Goal: Task Accomplishment & Management: Complete application form

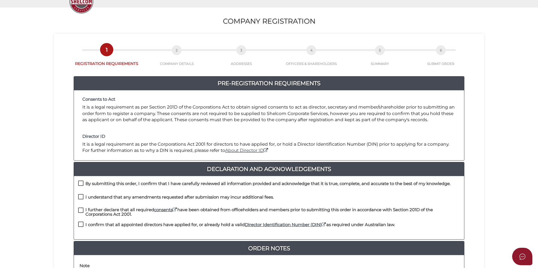
scroll to position [56, 0]
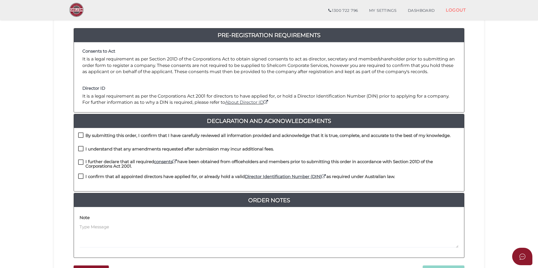
click at [83, 133] on label "By submitting this order, I confirm that I have carefully reviewed all informat…" at bounding box center [264, 136] width 372 height 7
checkbox input "true"
click at [80, 147] on label "I understand that any amendments requested after submission may incur additiona…" at bounding box center [176, 150] width 196 height 7
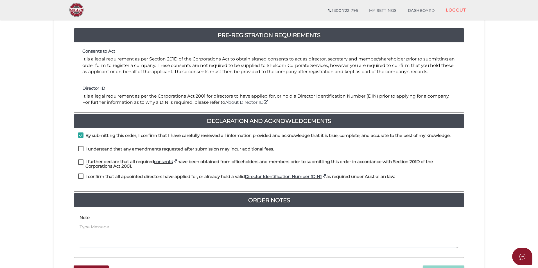
checkbox input "true"
click at [82, 159] on label "I further declare that all required consents have been obtained from officehold…" at bounding box center [268, 162] width 381 height 7
checkbox input "true"
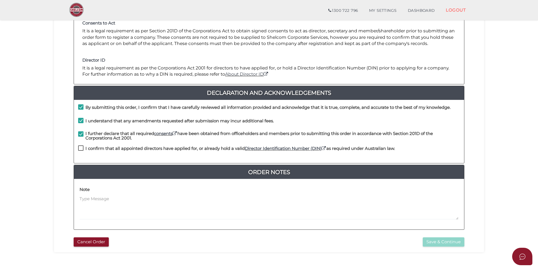
click at [79, 147] on label "I confirm that all appointed directors have applied for, or already hold a vali…" at bounding box center [236, 149] width 317 height 7
checkbox input "true"
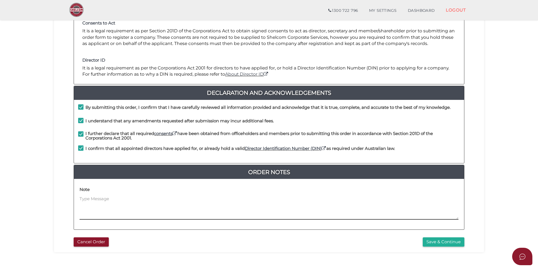
click at [92, 203] on textarea at bounding box center [268, 208] width 379 height 24
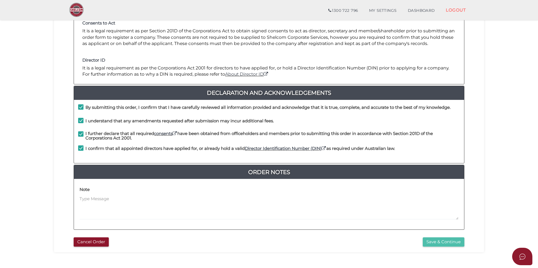
click at [445, 242] on button "Save & Continue" at bounding box center [443, 241] width 42 height 9
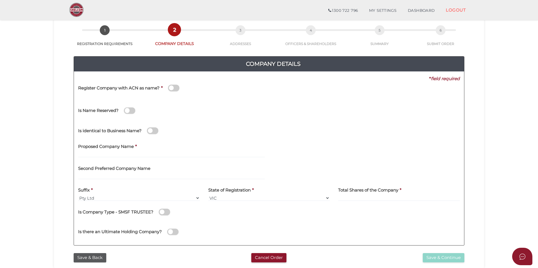
scroll to position [84, 0]
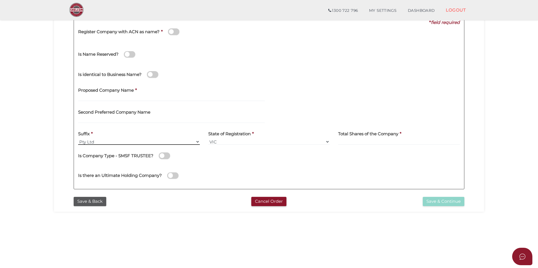
click at [89, 140] on select "Pty Ltd Pty Ltd Pty. Ltd. Pty Limited Proprietary Limited Proprietary Ltd" at bounding box center [139, 141] width 122 height 6
click at [234, 138] on label "State of Registration" at bounding box center [229, 133] width 42 height 12
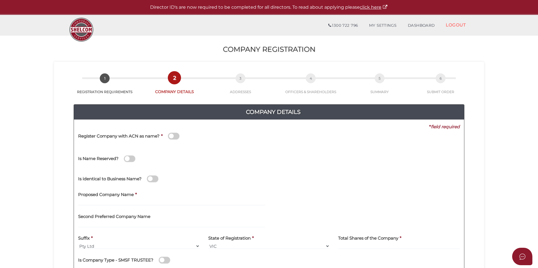
scroll to position [56, 0]
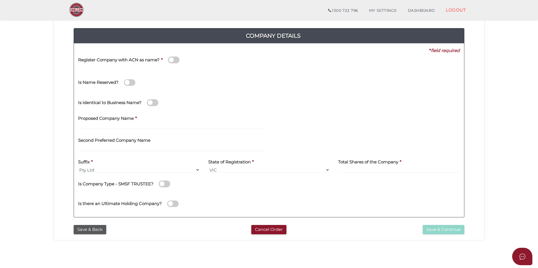
click at [111, 141] on h4 "Second Preferred Company Name" at bounding box center [114, 140] width 72 height 5
click at [111, 126] on input "text" at bounding box center [171, 126] width 187 height 6
type input "v"
type input "VT888"
click at [363, 167] on input at bounding box center [399, 170] width 122 height 6
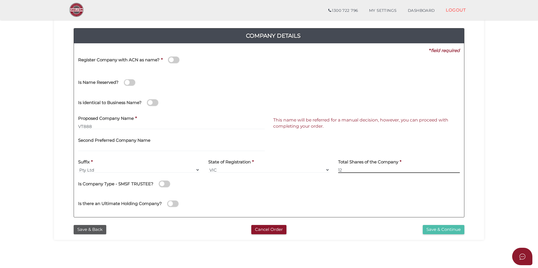
type input "12"
click at [436, 228] on button "Save & Continue" at bounding box center [443, 229] width 42 height 9
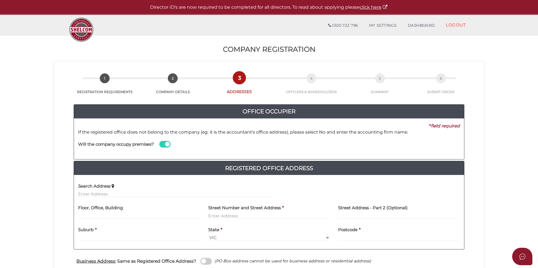
scroll to position [28, 0]
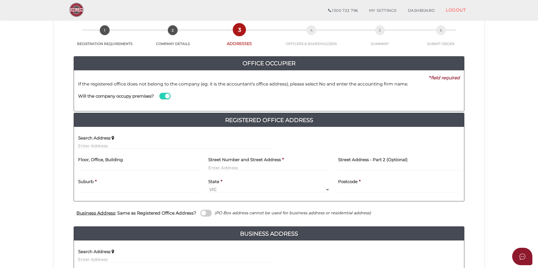
click at [165, 95] on span at bounding box center [164, 96] width 11 height 6
click at [0, 0] on input "checkbox" at bounding box center [0, 0] width 0 height 0
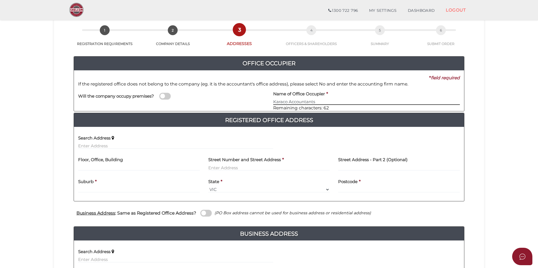
type input "Karaco Accountants"
click at [89, 145] on input "text" at bounding box center [175, 146] width 195 height 6
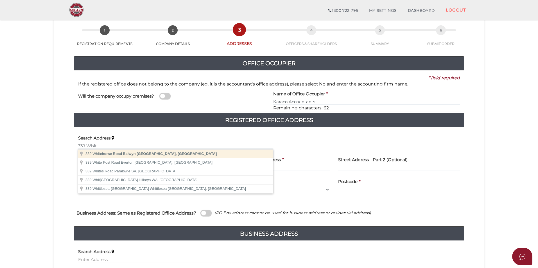
type input "339 Whitehorse Road, Balwyn VIC, Australia"
type input "339 Whitehorse Road"
type input "Balwyn"
select select "VIC"
type input "3103"
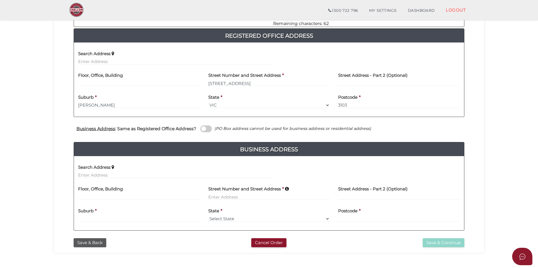
scroll to position [140, 0]
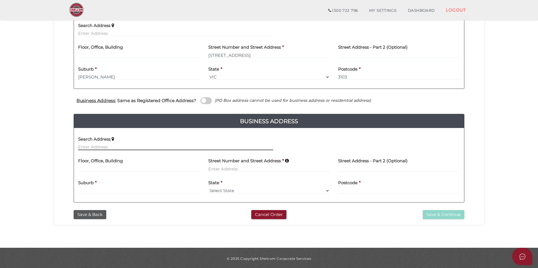
click at [84, 145] on input "text" at bounding box center [175, 147] width 195 height 6
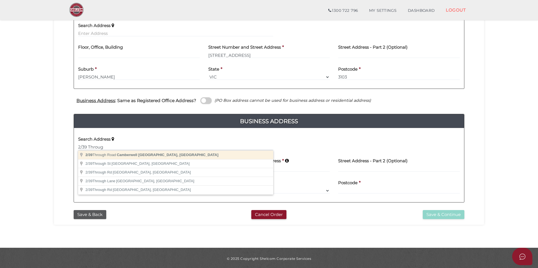
type input "2/39 Through Road, Camberwell VIC, Australia"
type input "2"
type input "39 Through Road"
type input "Camberwell"
select select "VIC"
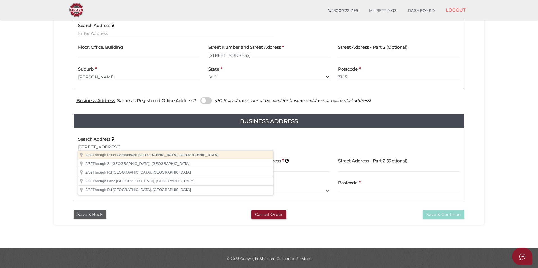
type input "3124"
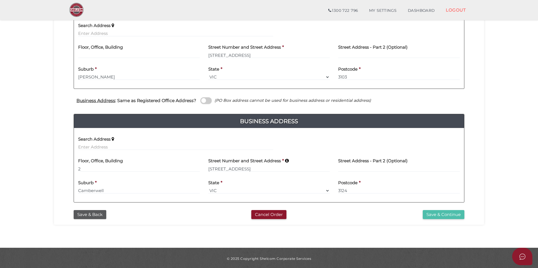
click at [438, 213] on button "Save & Continue" at bounding box center [443, 214] width 42 height 9
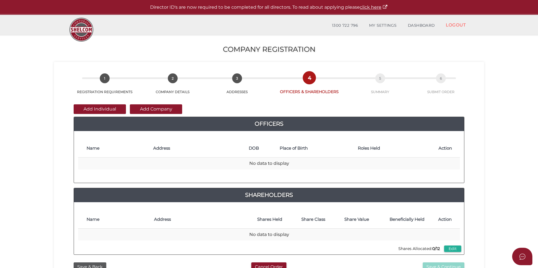
scroll to position [28, 0]
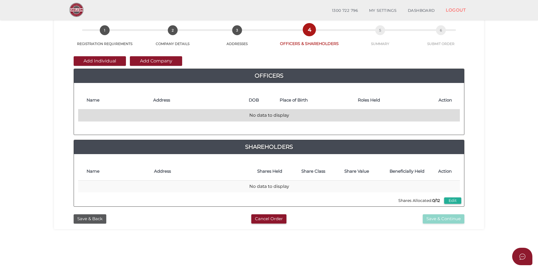
click at [96, 116] on td "No data to display" at bounding box center [268, 115] width 381 height 12
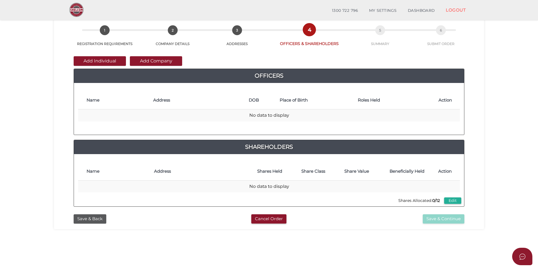
click at [95, 105] on th "Name" at bounding box center [117, 100] width 67 height 18
click at [96, 103] on th "Name" at bounding box center [117, 100] width 67 height 18
click at [97, 99] on h4 "Name" at bounding box center [117, 100] width 61 height 5
click at [93, 58] on button "Add Individual" at bounding box center [100, 61] width 52 height 10
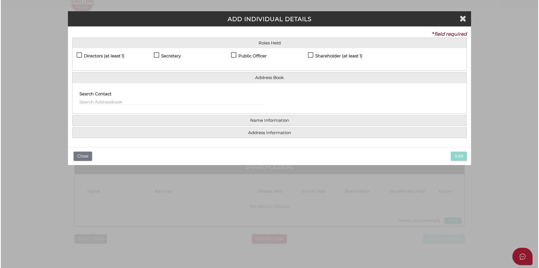
scroll to position [0, 0]
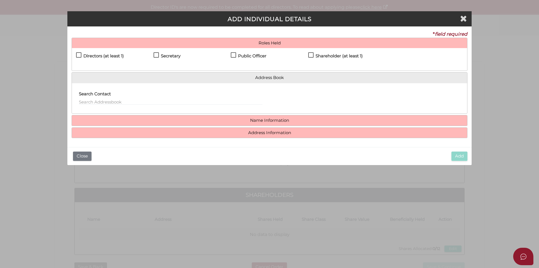
click at [78, 54] on label "Directors (at least 1)" at bounding box center [100, 57] width 48 height 7
checkbox input "true"
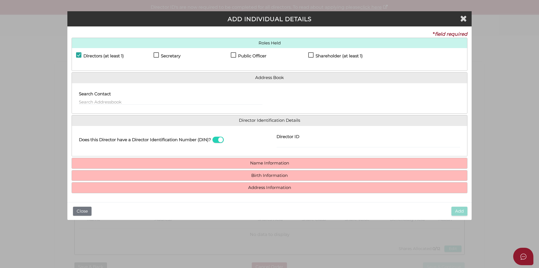
click at [157, 54] on label "Secretary" at bounding box center [167, 57] width 27 height 7
checkbox input "true"
drag, startPoint x: 234, startPoint y: 53, endPoint x: 237, endPoint y: 54, distance: 2.9
click at [236, 54] on label "Public Officer" at bounding box center [249, 57] width 36 height 7
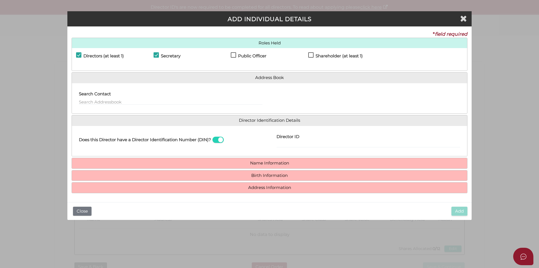
checkbox input "true"
click at [312, 54] on label "Shareholder (at least 1)" at bounding box center [335, 57] width 54 height 7
checkbox input "true"
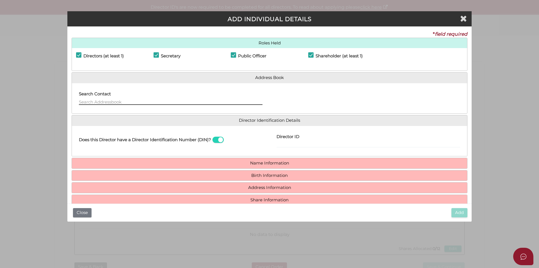
click at [100, 100] on input "text" at bounding box center [171, 102] width 184 height 6
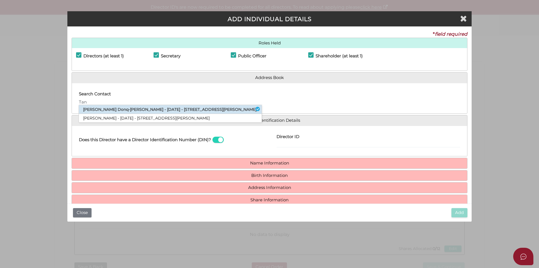
click at [110, 108] on li "Victor Donq-hwa Tang - 11/02/1992 - 12 Norbert Street, Balwyn, VIC, 3103" at bounding box center [170, 109] width 183 height 9
type input "Victor"
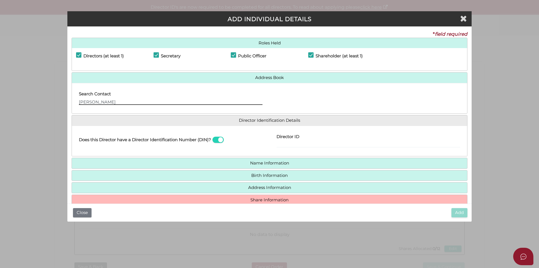
click at [107, 100] on input "Victor" at bounding box center [171, 102] width 184 height 6
click at [114, 108] on li "Victor Donq-hwa Tang - 11/02/1992 - 12 Norbert Street, Balwyn, VIC, 3103" at bounding box center [170, 109] width 183 height 8
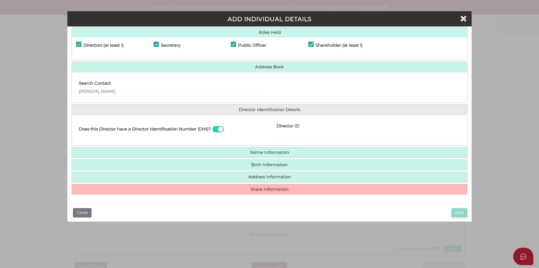
click at [284, 130] on label "Director ID" at bounding box center [288, 125] width 23 height 12
click at [284, 131] on input "Director ID" at bounding box center [369, 134] width 184 height 6
type input "0369248497651"
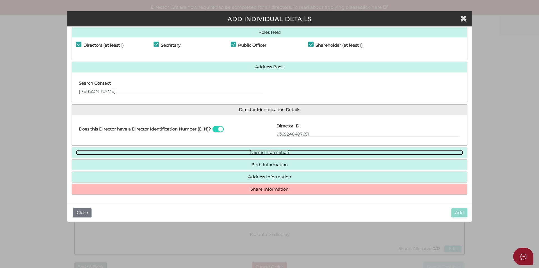
click at [273, 151] on link "Name Information" at bounding box center [269, 152] width 387 height 5
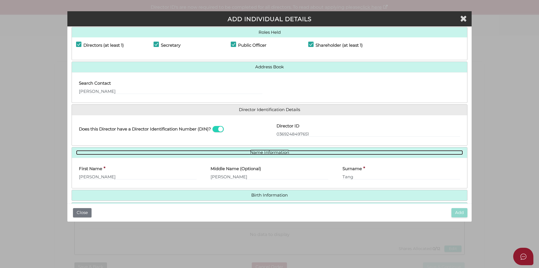
scroll to position [39, 0]
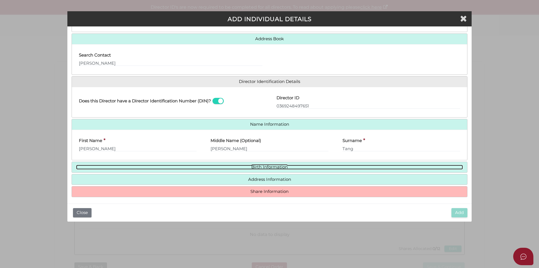
click at [262, 166] on link "Birth Information" at bounding box center [269, 167] width 387 height 5
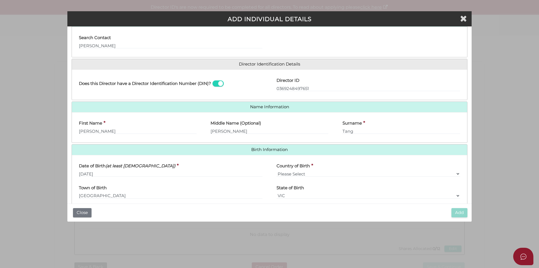
scroll to position [84, 0]
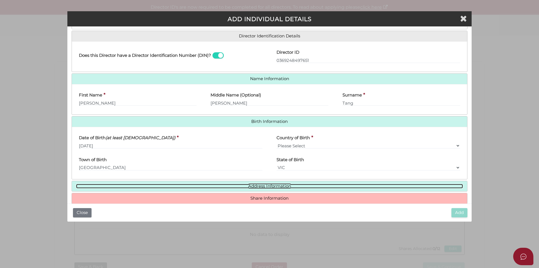
click at [268, 185] on link "Address Information" at bounding box center [269, 186] width 387 height 5
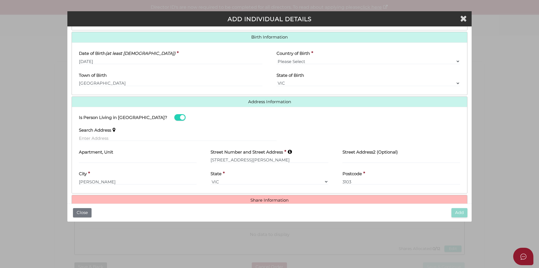
scroll to position [180, 0]
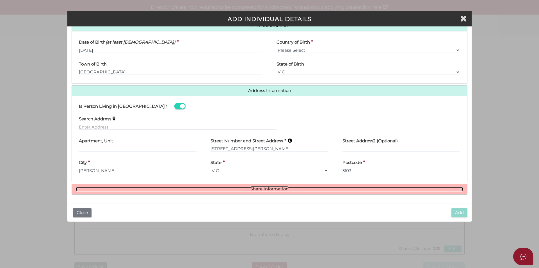
click at [272, 188] on link "Share Information" at bounding box center [269, 189] width 387 height 5
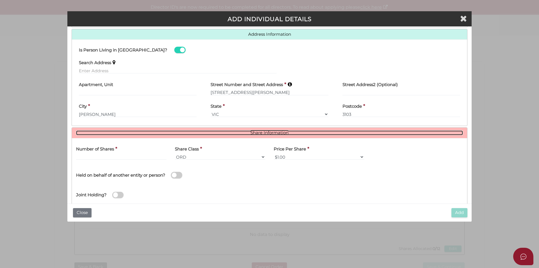
scroll to position [248, 0]
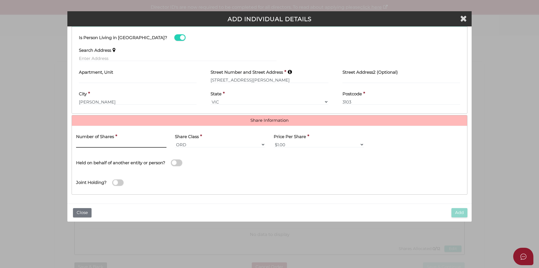
click at [117, 142] on input "text" at bounding box center [121, 144] width 90 height 6
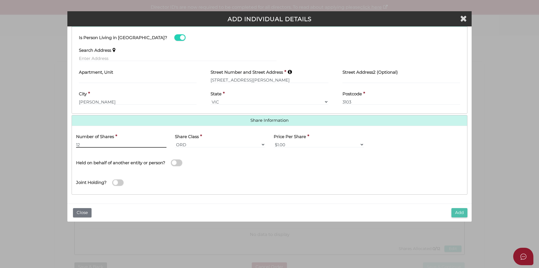
type input "12"
click at [463, 211] on button "Add" at bounding box center [460, 212] width 16 height 9
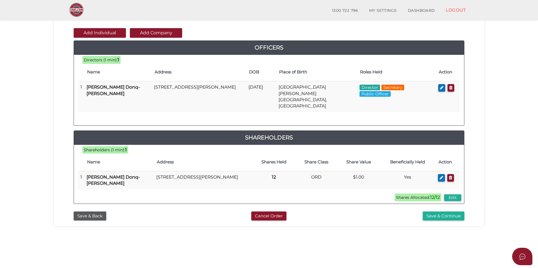
scroll to position [28, 0]
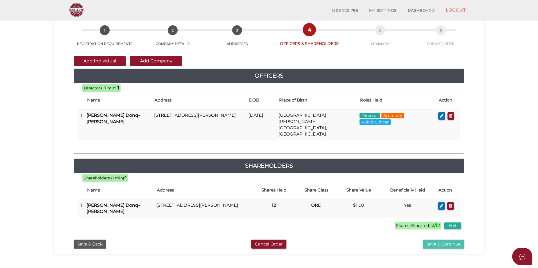
click at [437, 239] on button "Save & Continue" at bounding box center [443, 243] width 42 height 9
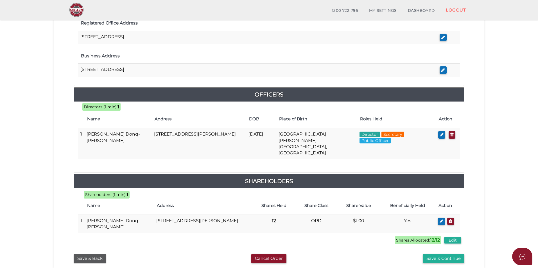
scroll to position [225, 0]
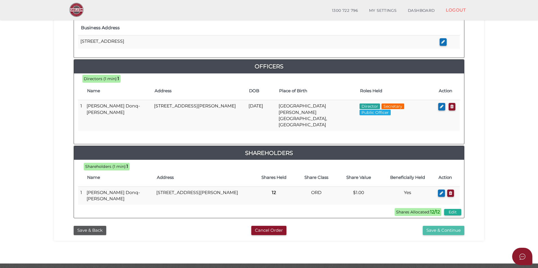
click at [441, 226] on button "Save & Continue" at bounding box center [443, 230] width 42 height 9
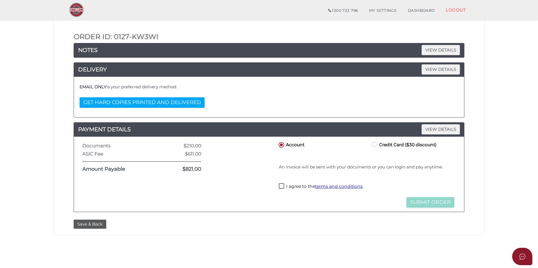
scroll to position [28, 0]
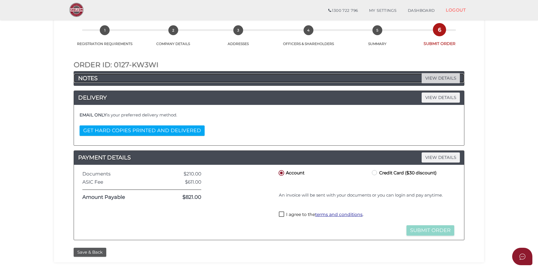
click at [437, 78] on span "VIEW DETAILS" at bounding box center [440, 78] width 38 height 10
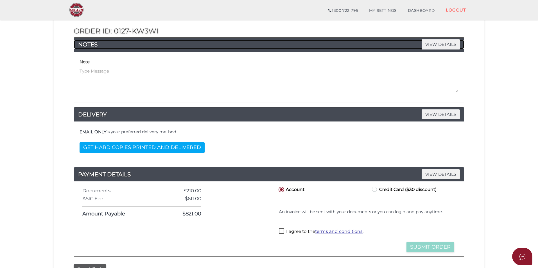
scroll to position [90, 0]
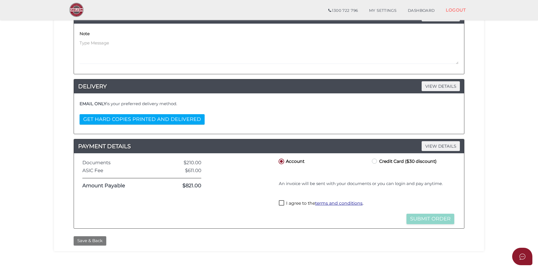
click at [85, 239] on button "Save & Back" at bounding box center [90, 240] width 33 height 9
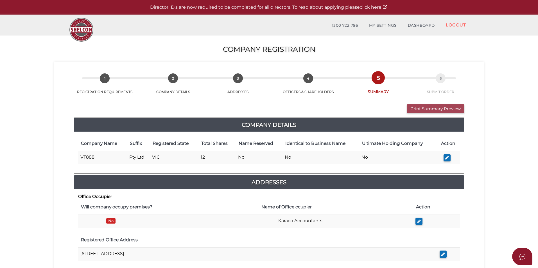
click at [437, 107] on button "Print Summary Preview" at bounding box center [435, 108] width 58 height 9
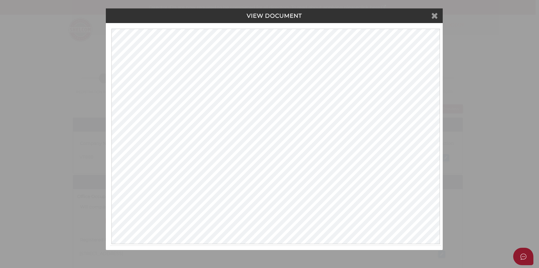
click at [433, 14] on icon at bounding box center [434, 15] width 7 height 8
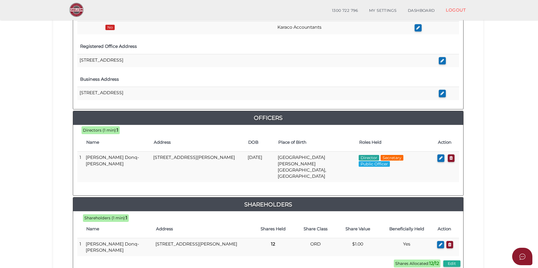
scroll to position [229, 0]
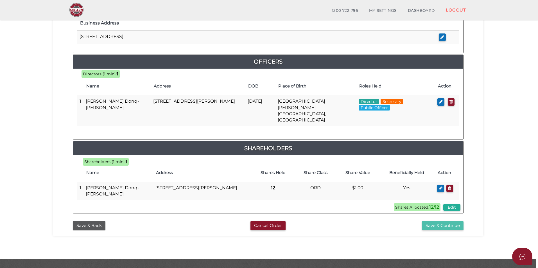
click at [435, 221] on button "Save & Continue" at bounding box center [443, 225] width 42 height 9
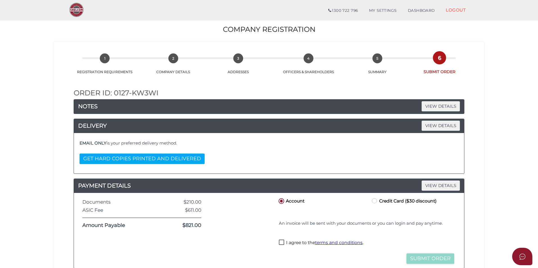
scroll to position [28, 0]
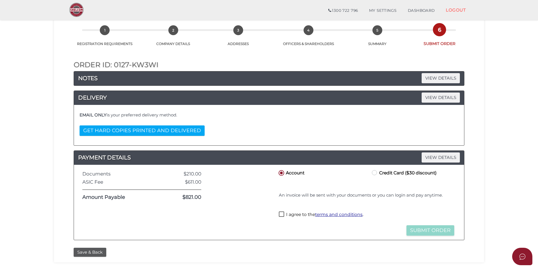
click at [376, 171] on label "Credit Card ($30 discount)" at bounding box center [404, 172] width 66 height 7
radio input "true"
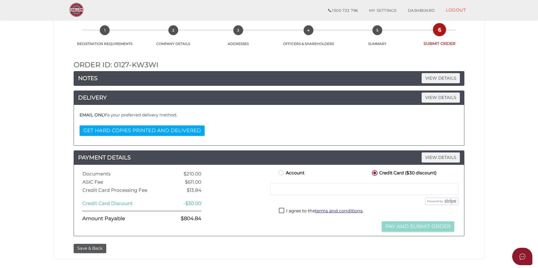
scroll to position [0, 0]
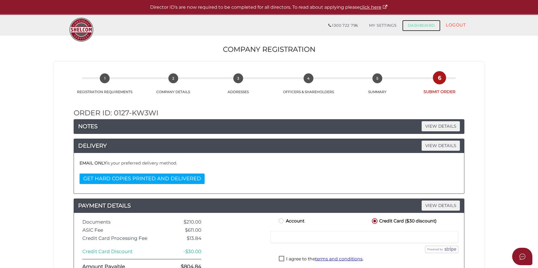
click at [420, 22] on link "DASHBOARD" at bounding box center [421, 25] width 38 height 11
